Goal: Transaction & Acquisition: Download file/media

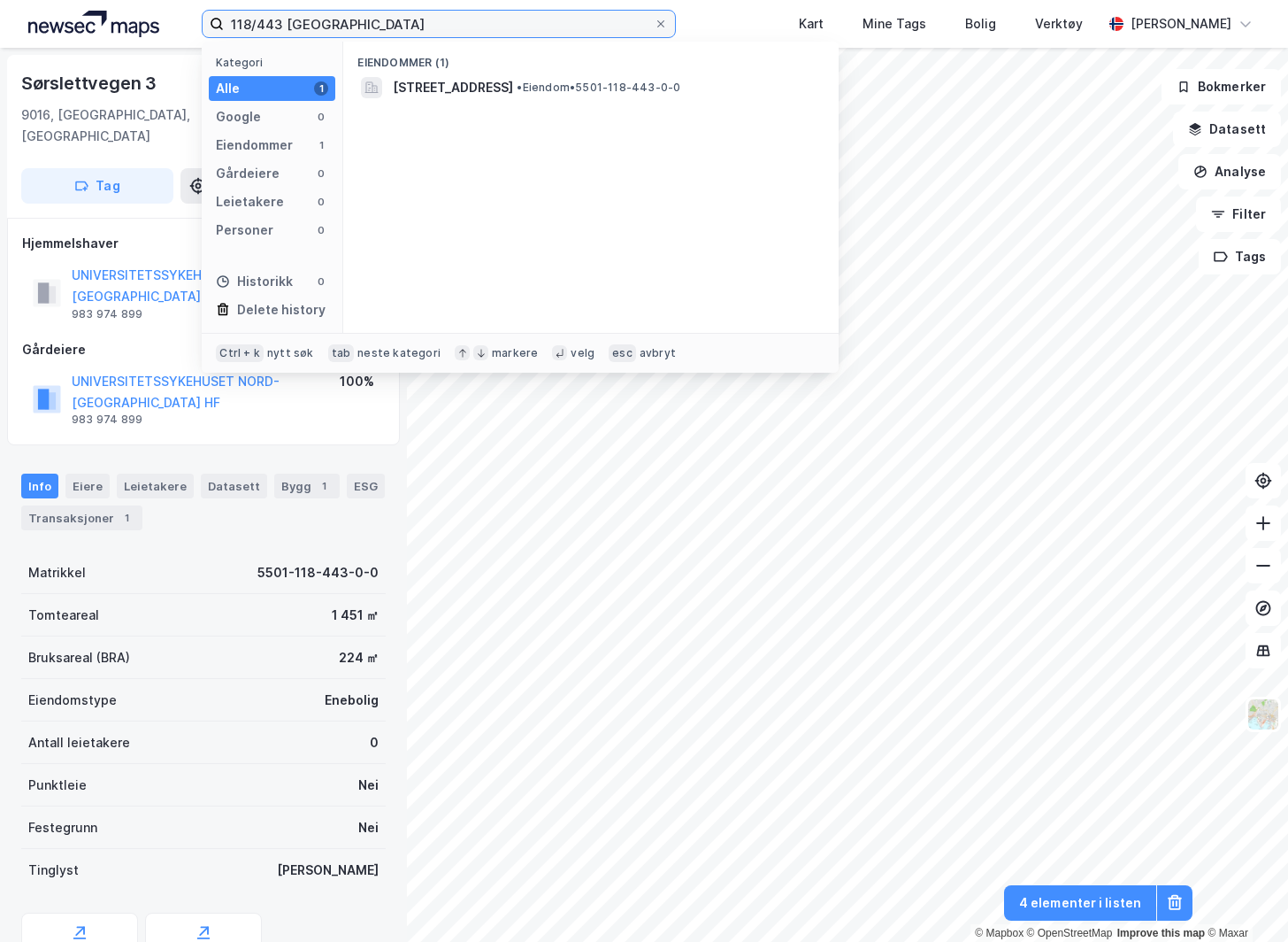
drag, startPoint x: 286, startPoint y: 23, endPoint x: 261, endPoint y: 25, distance: 25.1
click at [261, 25] on input "118/443 [GEOGRAPHIC_DATA]" at bounding box center [438, 24] width 430 height 27
click at [272, 24] on input "118/443 [GEOGRAPHIC_DATA]" at bounding box center [438, 24] width 430 height 27
drag, startPoint x: 289, startPoint y: 23, endPoint x: 213, endPoint y: 21, distance: 76.0
click at [213, 21] on label "118/443 [GEOGRAPHIC_DATA]" at bounding box center [438, 24] width 474 height 29
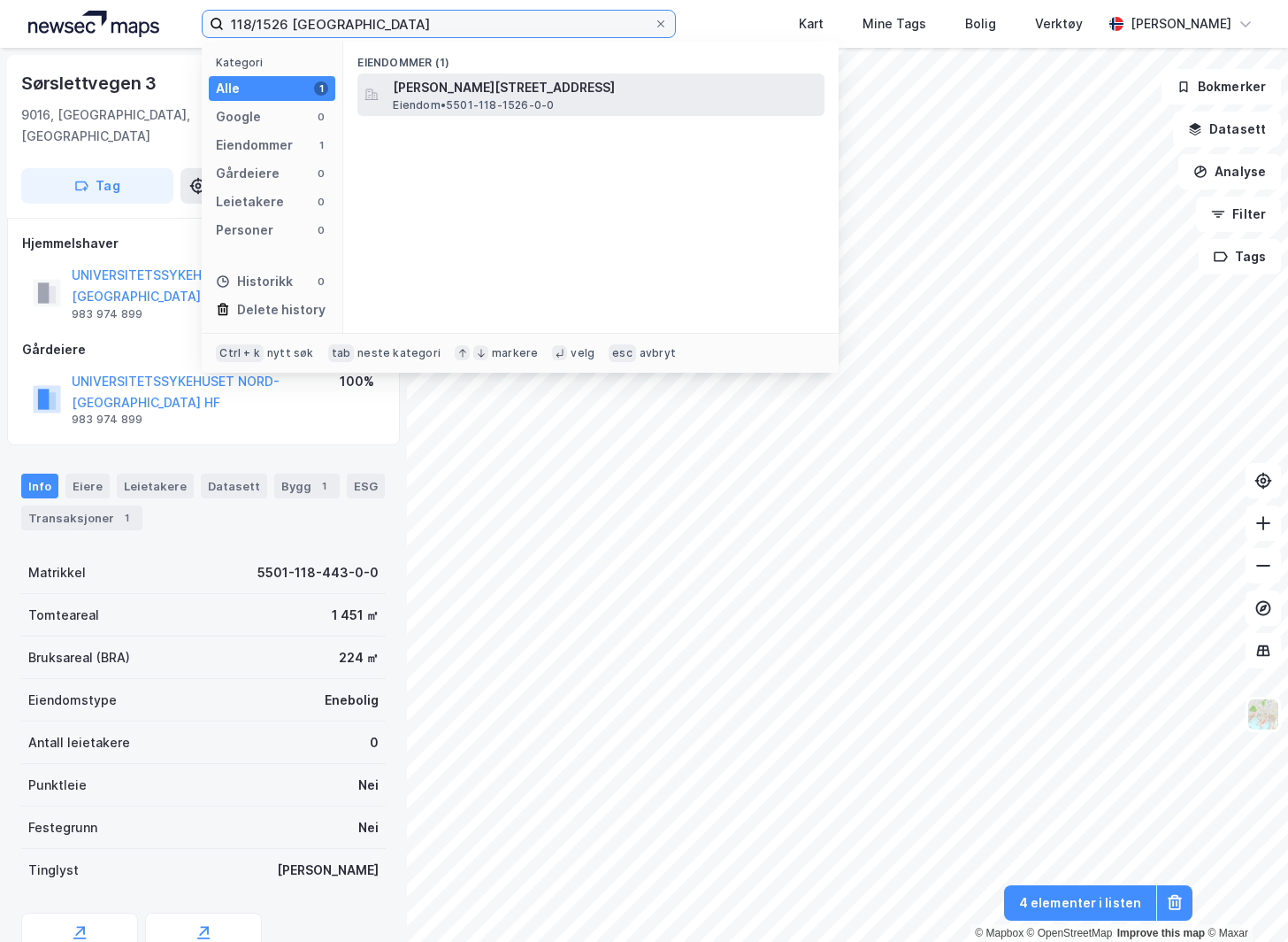
type input "118/1526 [GEOGRAPHIC_DATA]"
click at [411, 85] on span "[PERSON_NAME][STREET_ADDRESS]" at bounding box center [605, 87] width 425 height 21
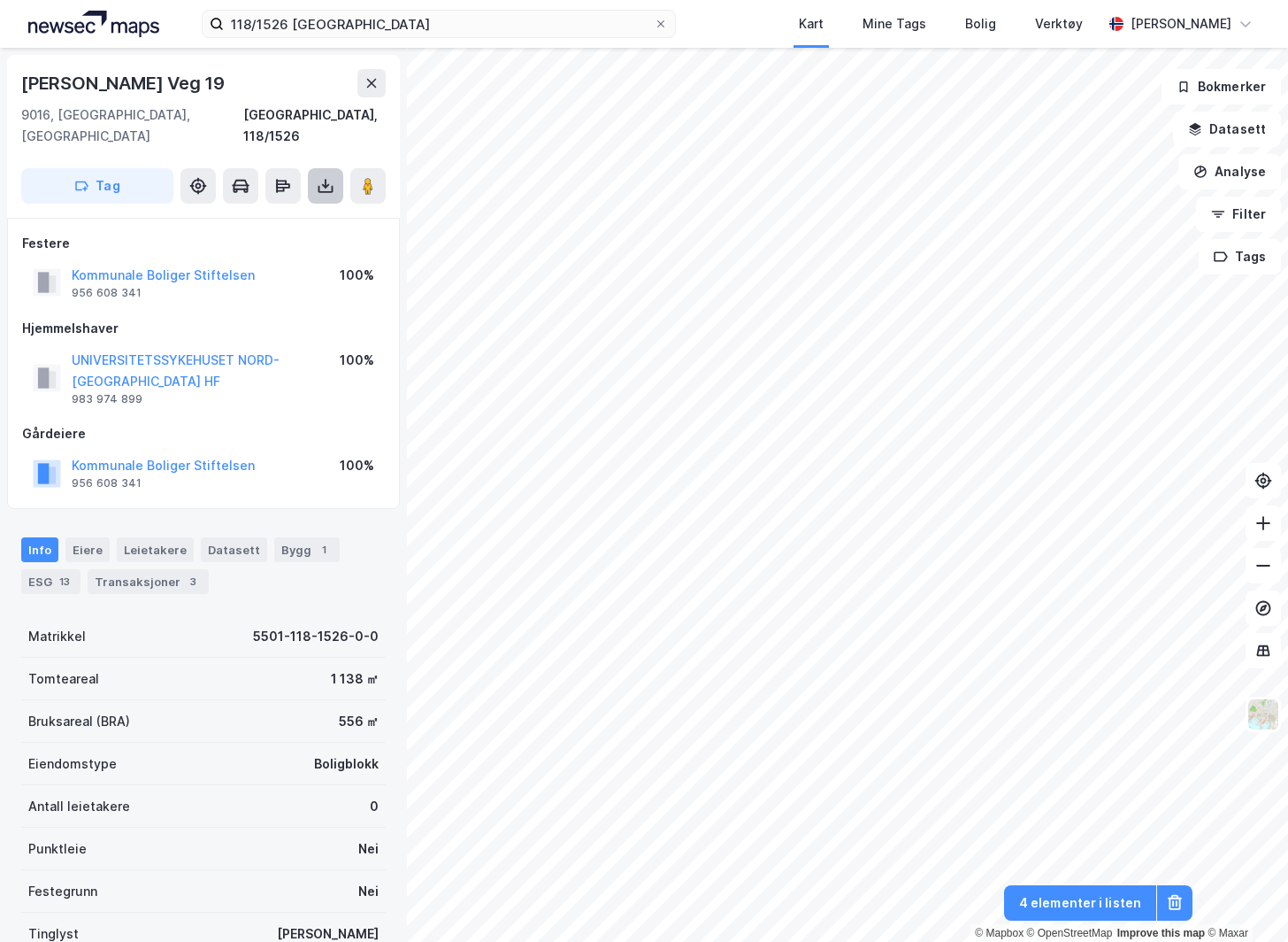
click at [322, 177] on button at bounding box center [326, 186] width 36 height 36
click at [317, 207] on div "Last ned grunnbok" at bounding box center [249, 221] width 189 height 29
